Goal: Task Accomplishment & Management: Use online tool/utility

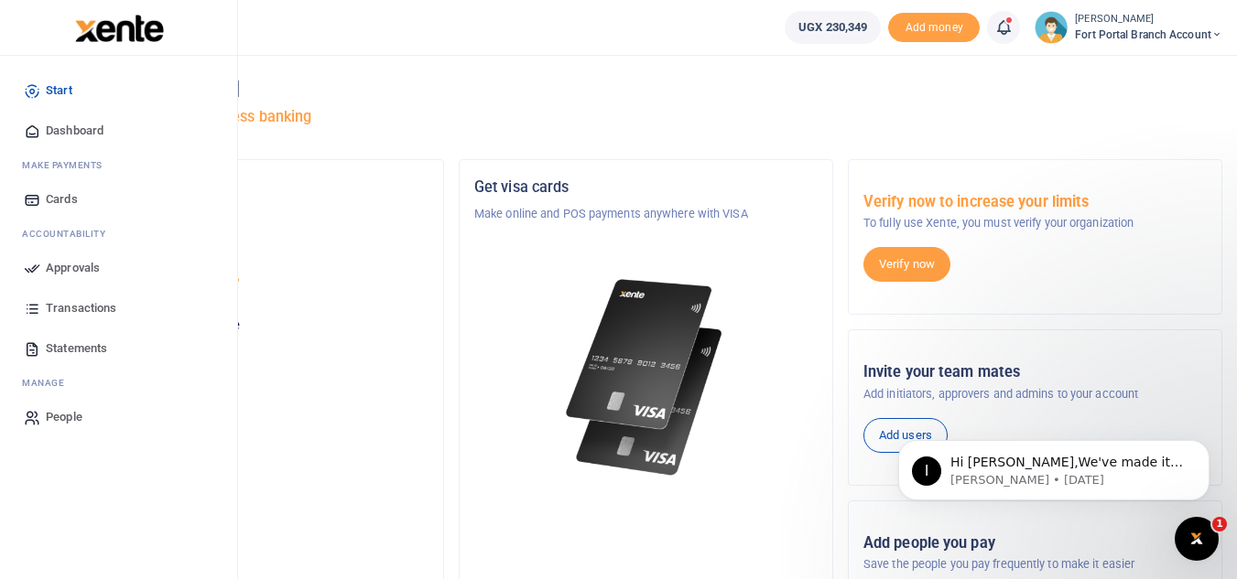
click at [75, 259] on span "Approvals" at bounding box center [73, 268] width 54 height 18
click at [71, 265] on span "Approvals" at bounding box center [73, 268] width 54 height 18
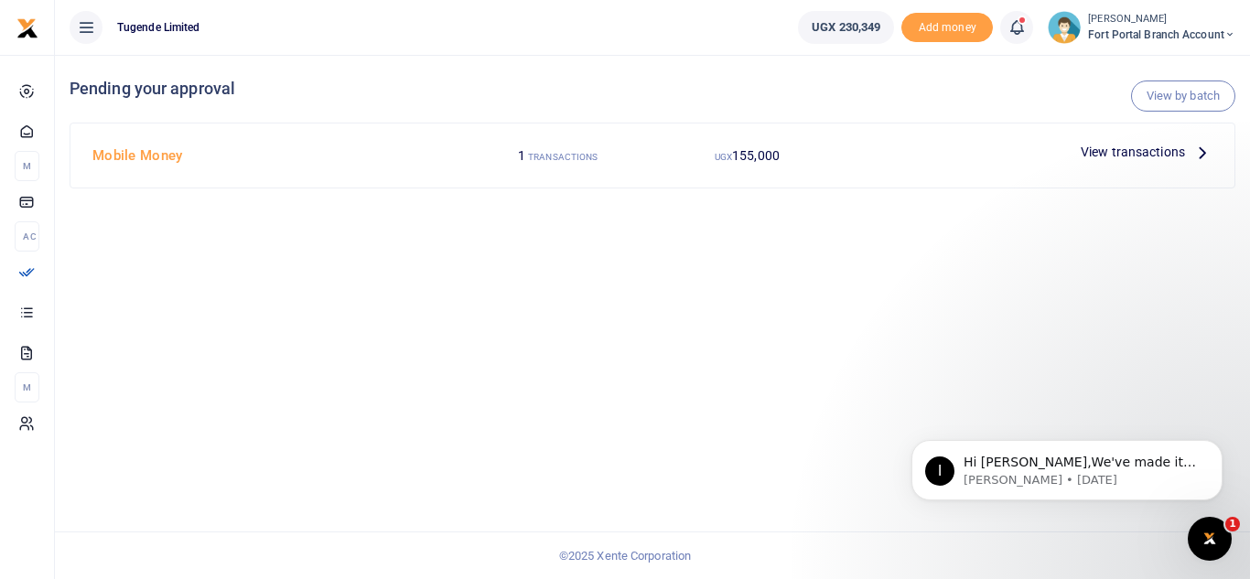
click at [1146, 149] on span "View transactions" at bounding box center [1133, 152] width 104 height 20
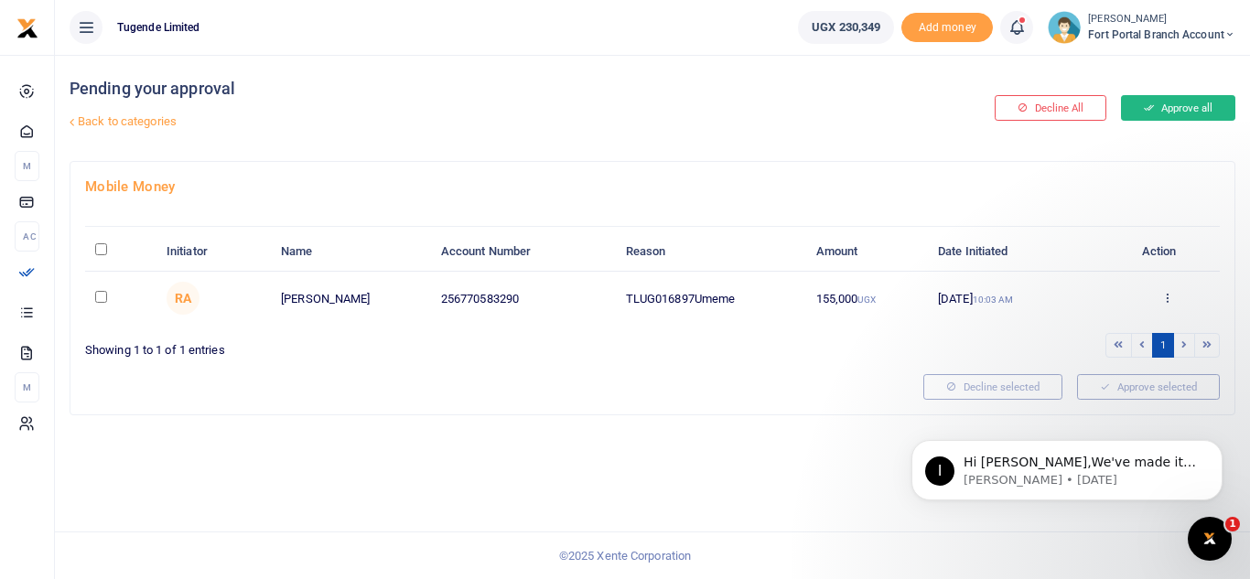
click at [1168, 113] on button "Approve all" at bounding box center [1178, 108] width 114 height 26
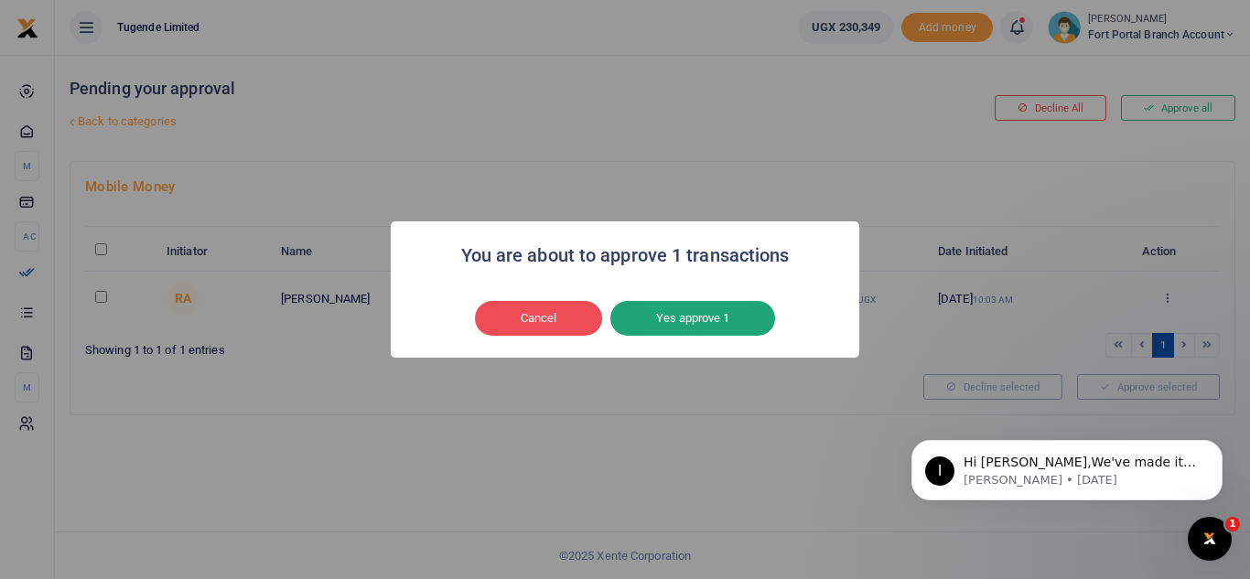
click at [739, 318] on button "Yes approve 1" at bounding box center [692, 318] width 165 height 35
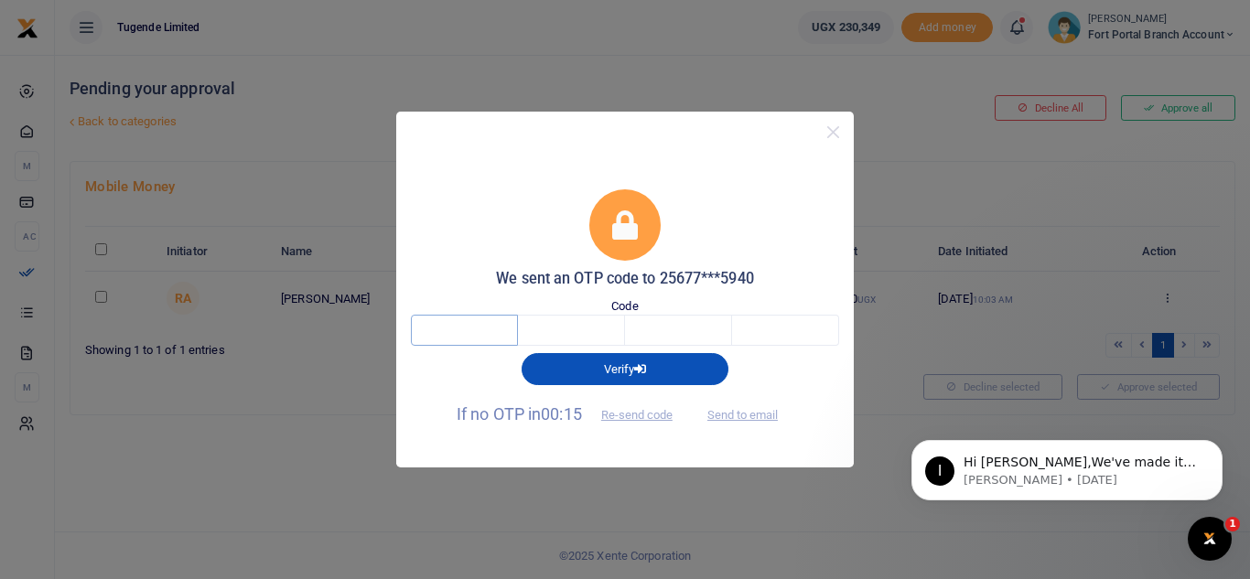
click at [503, 324] on input "text" at bounding box center [464, 330] width 107 height 31
type input "3"
type input "4"
type input "2"
